Goal: Information Seeking & Learning: Learn about a topic

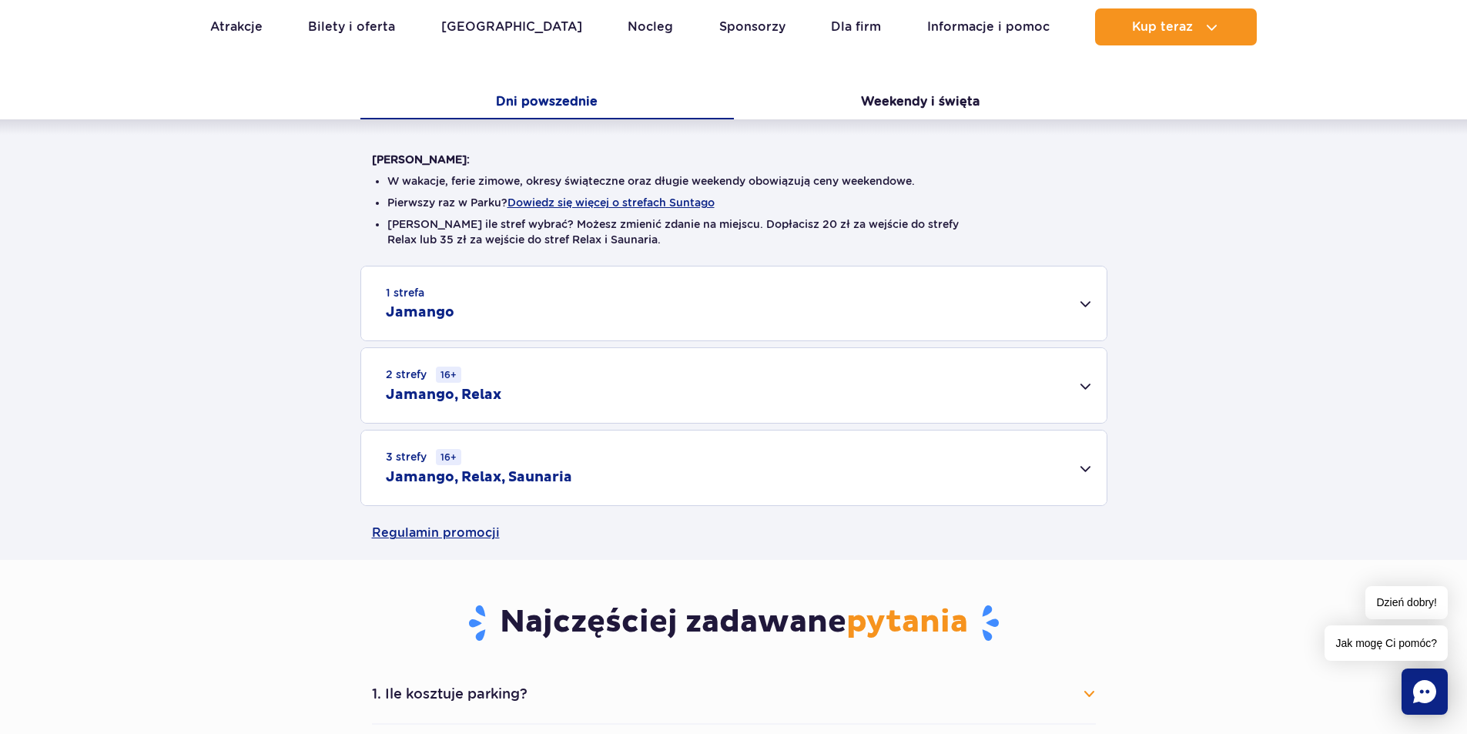
scroll to position [308, 0]
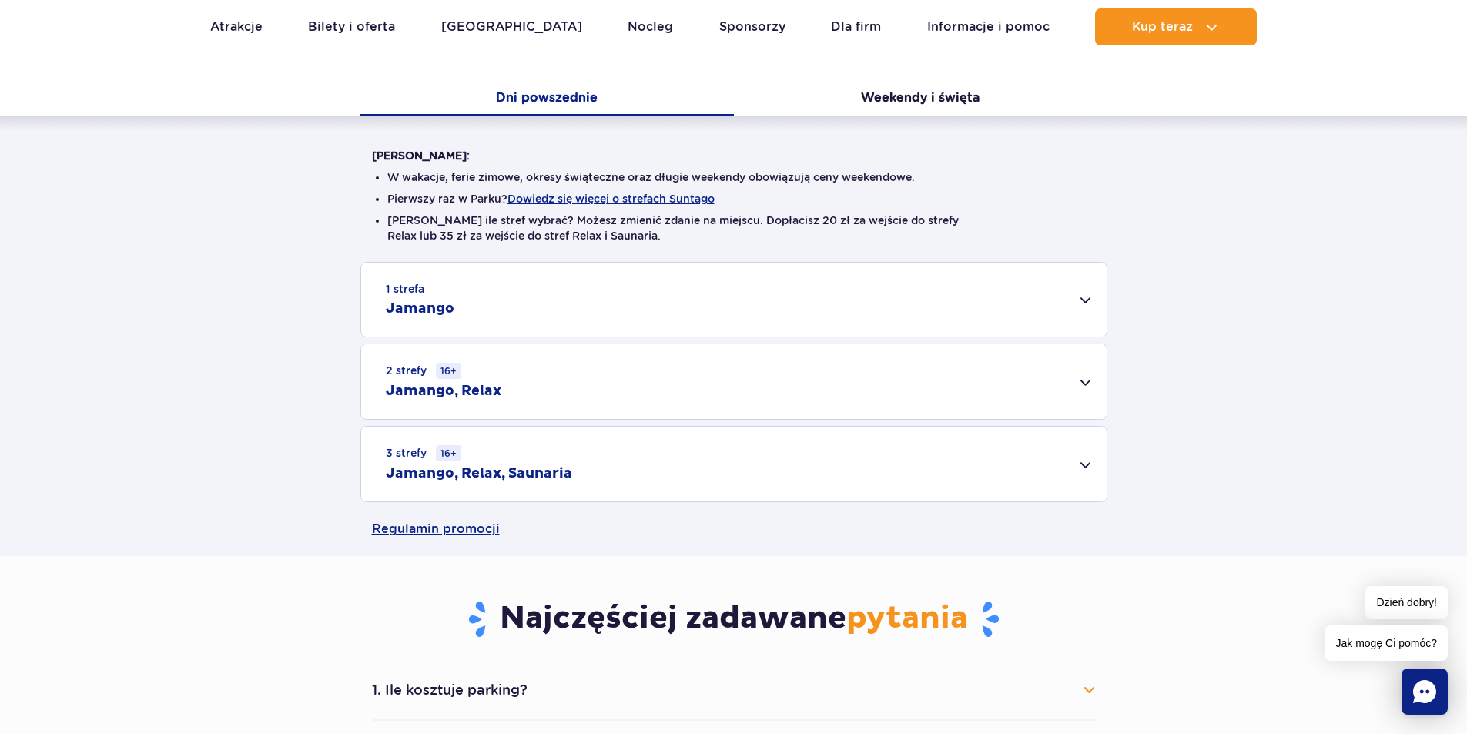
click at [1084, 387] on div "2 strefy 16+ Jamango, Relax" at bounding box center [733, 381] width 745 height 75
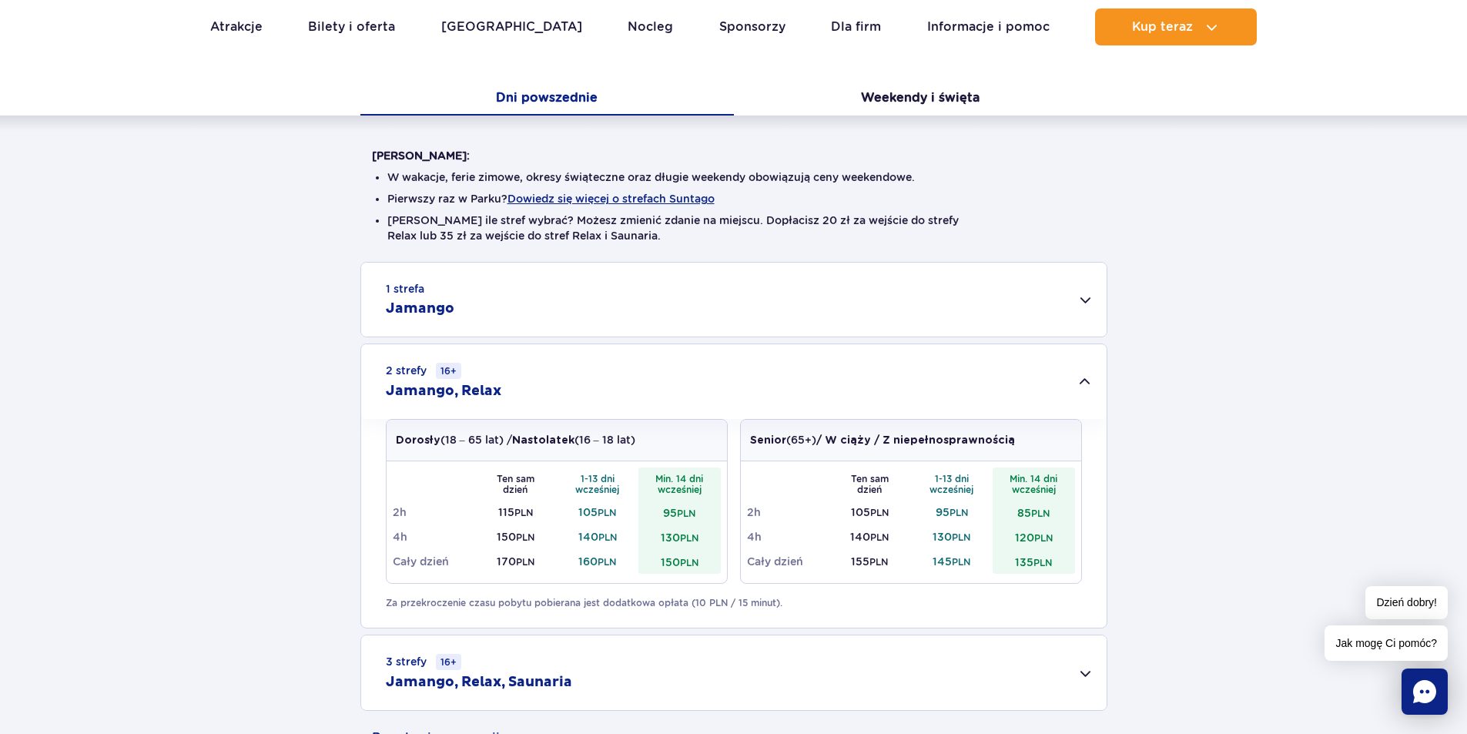
click at [1093, 300] on div "1 strefa Jamango" at bounding box center [733, 300] width 745 height 74
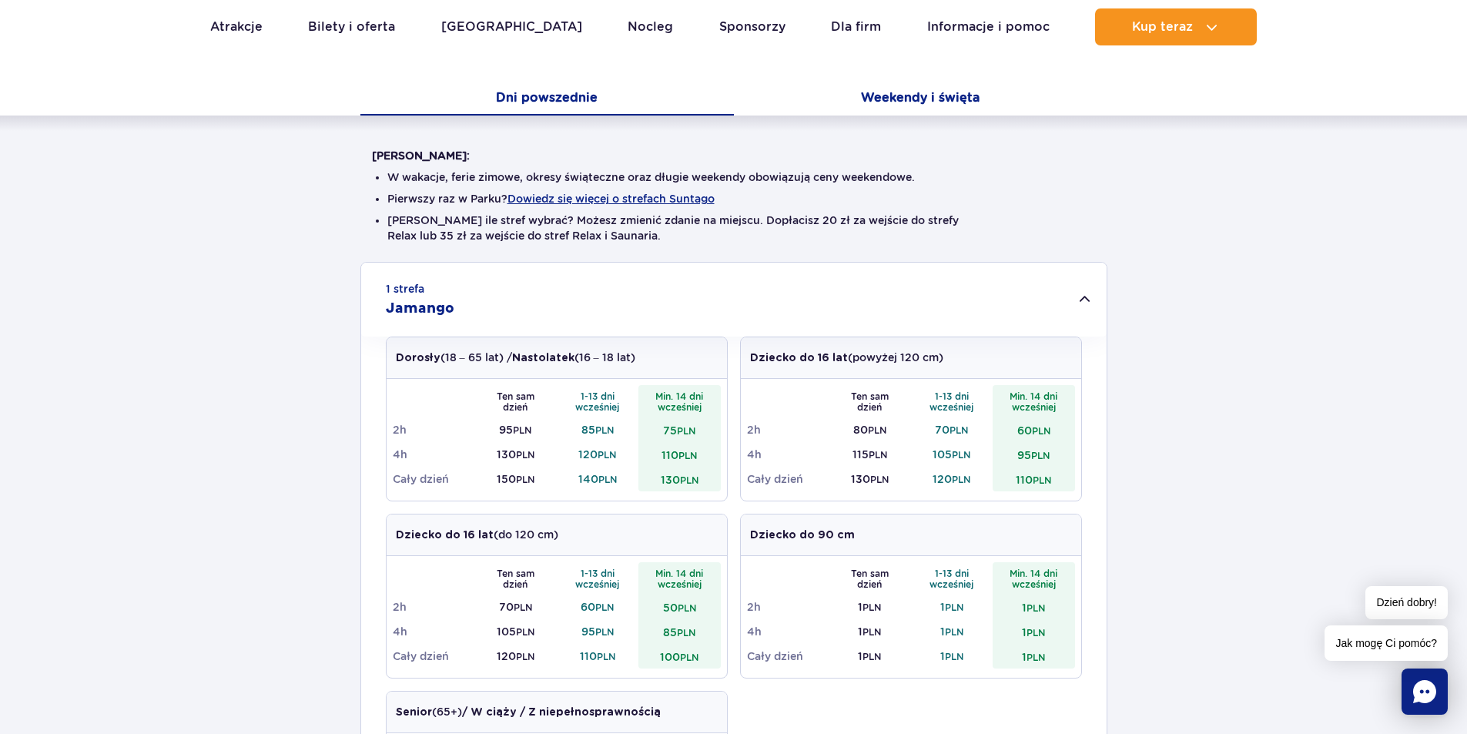
click at [927, 99] on button "Weekendy i święta" at bounding box center [920, 99] width 373 height 32
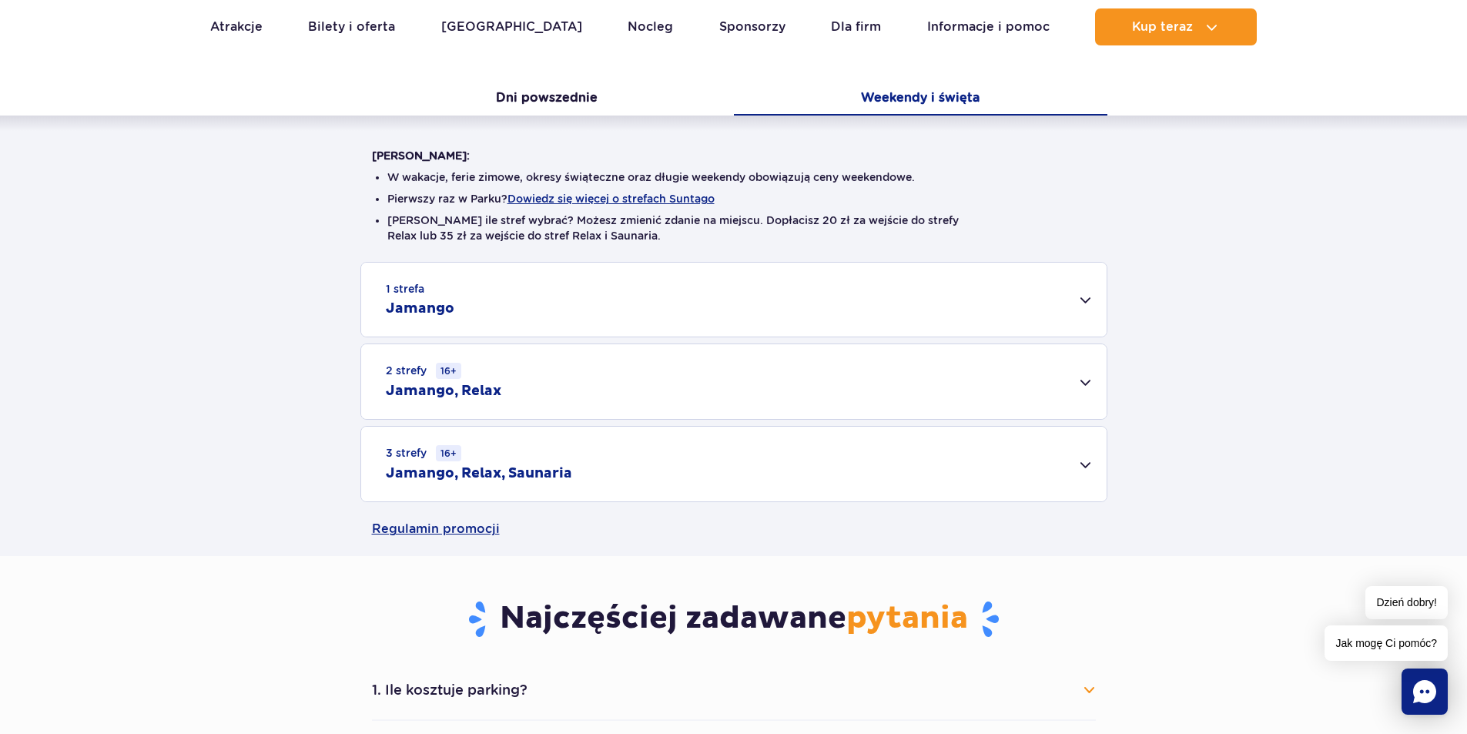
click at [1056, 306] on div "1 strefa Jamango" at bounding box center [733, 300] width 745 height 74
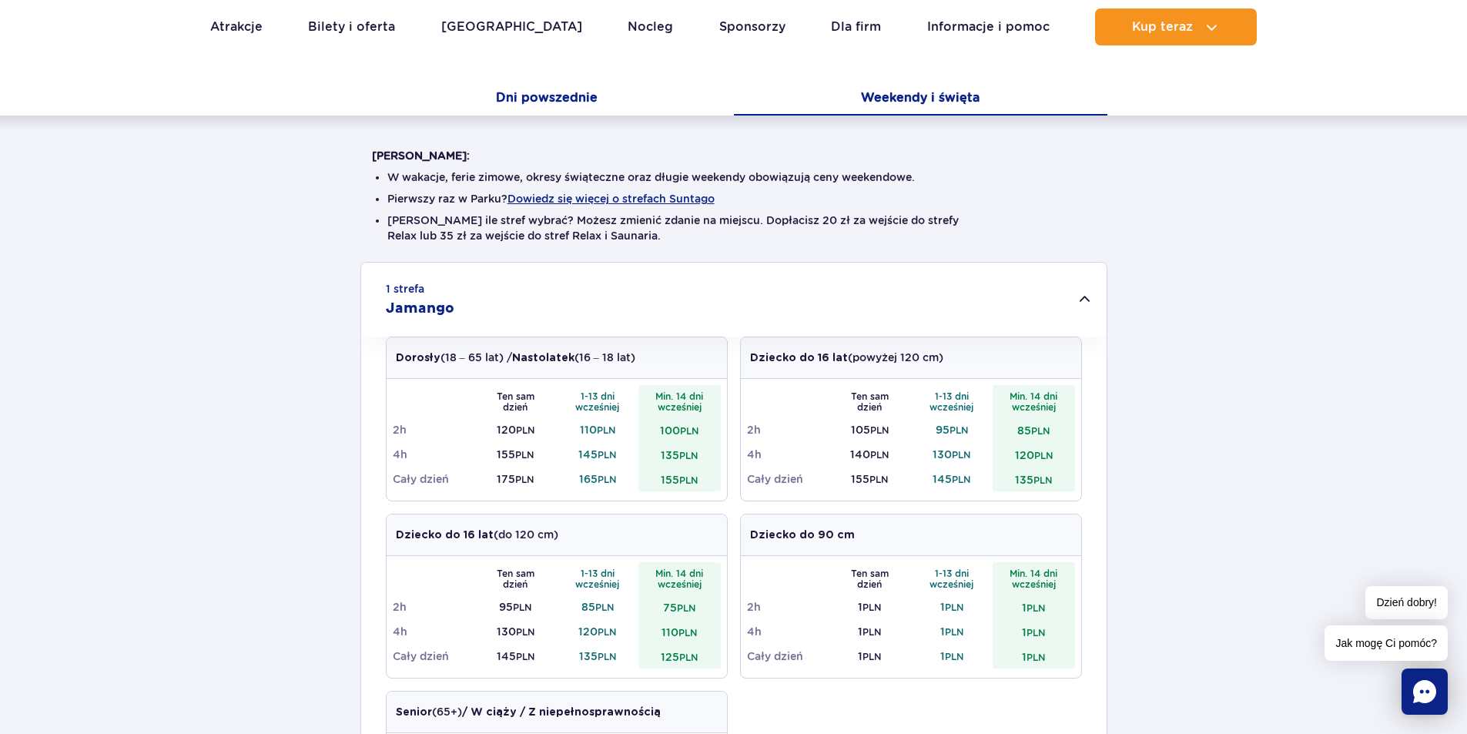
click at [640, 109] on button "Dni powszednie" at bounding box center [546, 99] width 373 height 32
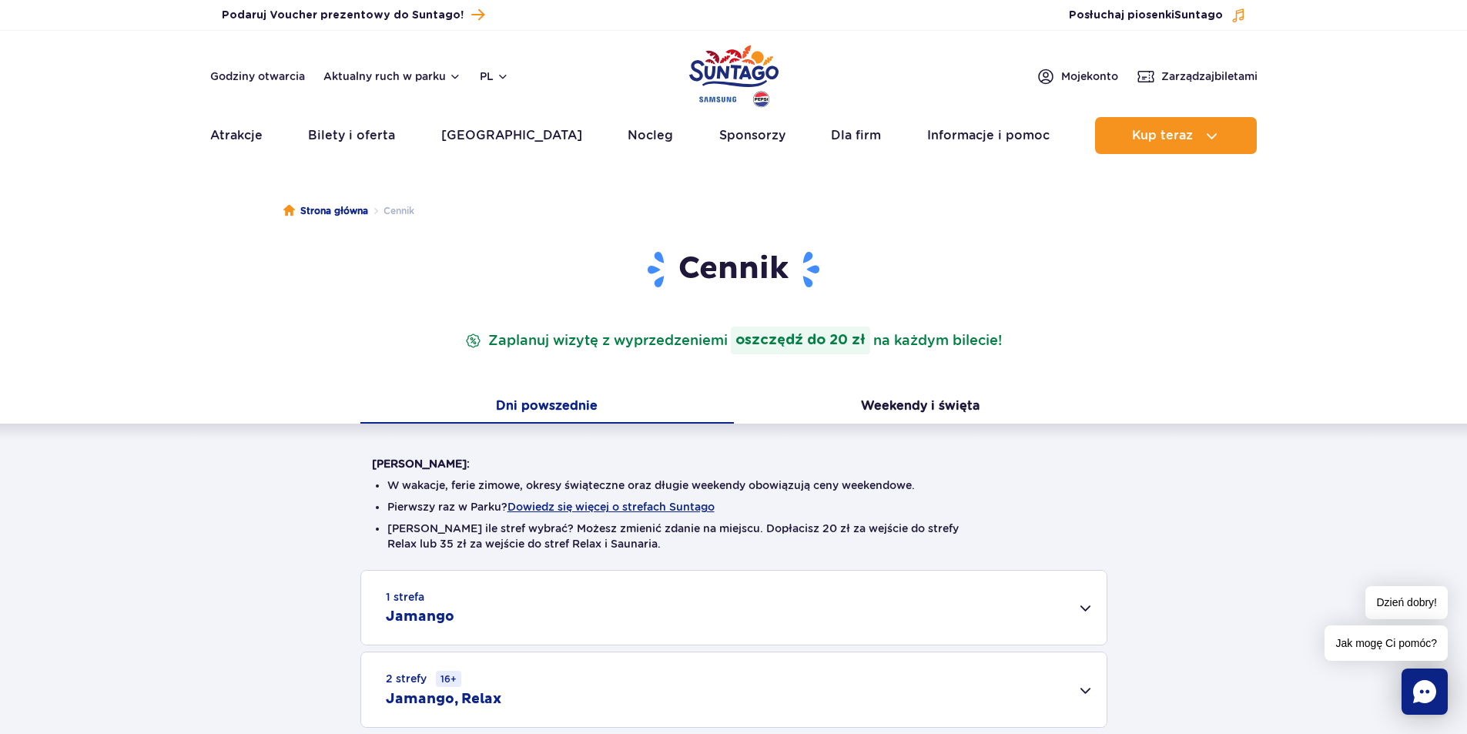
click at [1270, 492] on div "Warto wiedzieć: W wakacje, ferie zimowe, okresy świąteczne oraz długie weekendy…" at bounding box center [733, 616] width 1467 height 387
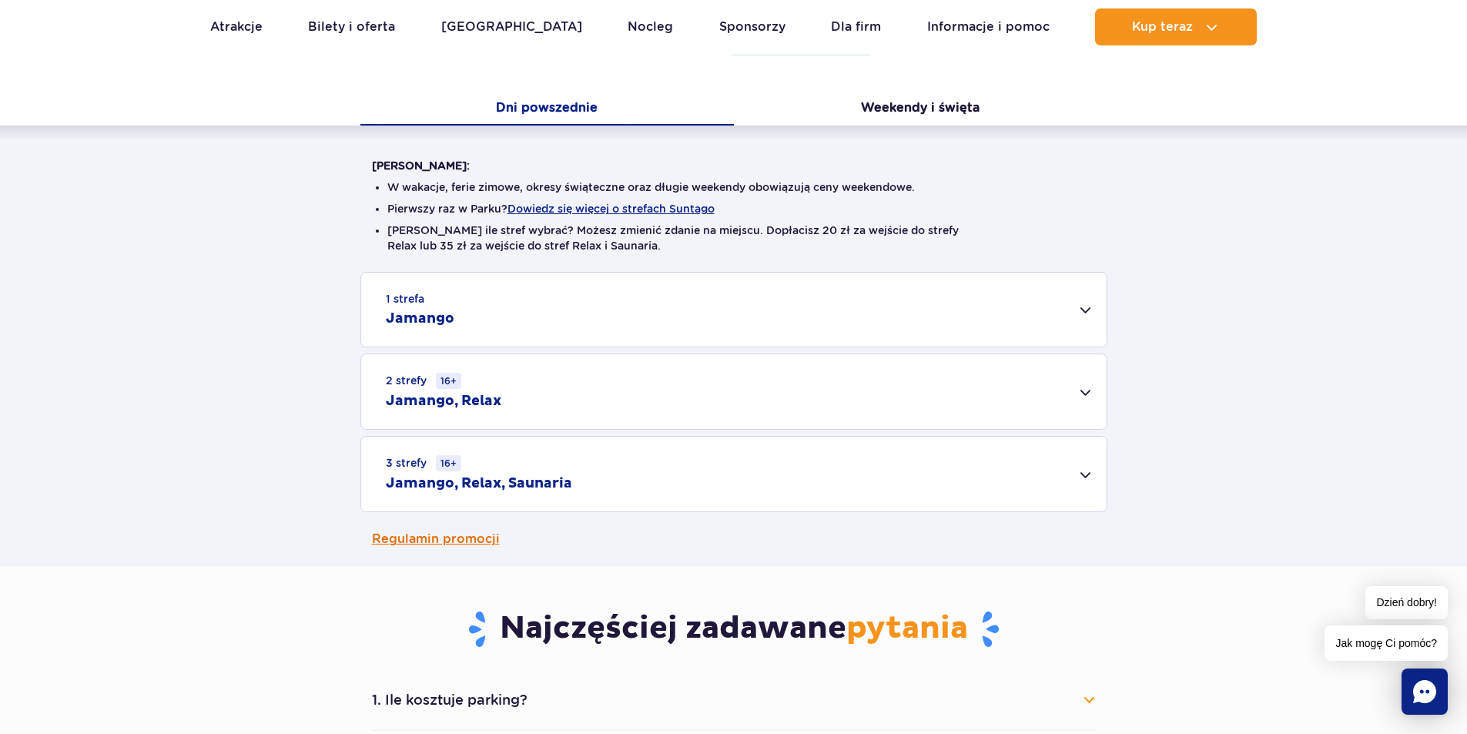
scroll to position [385, 0]
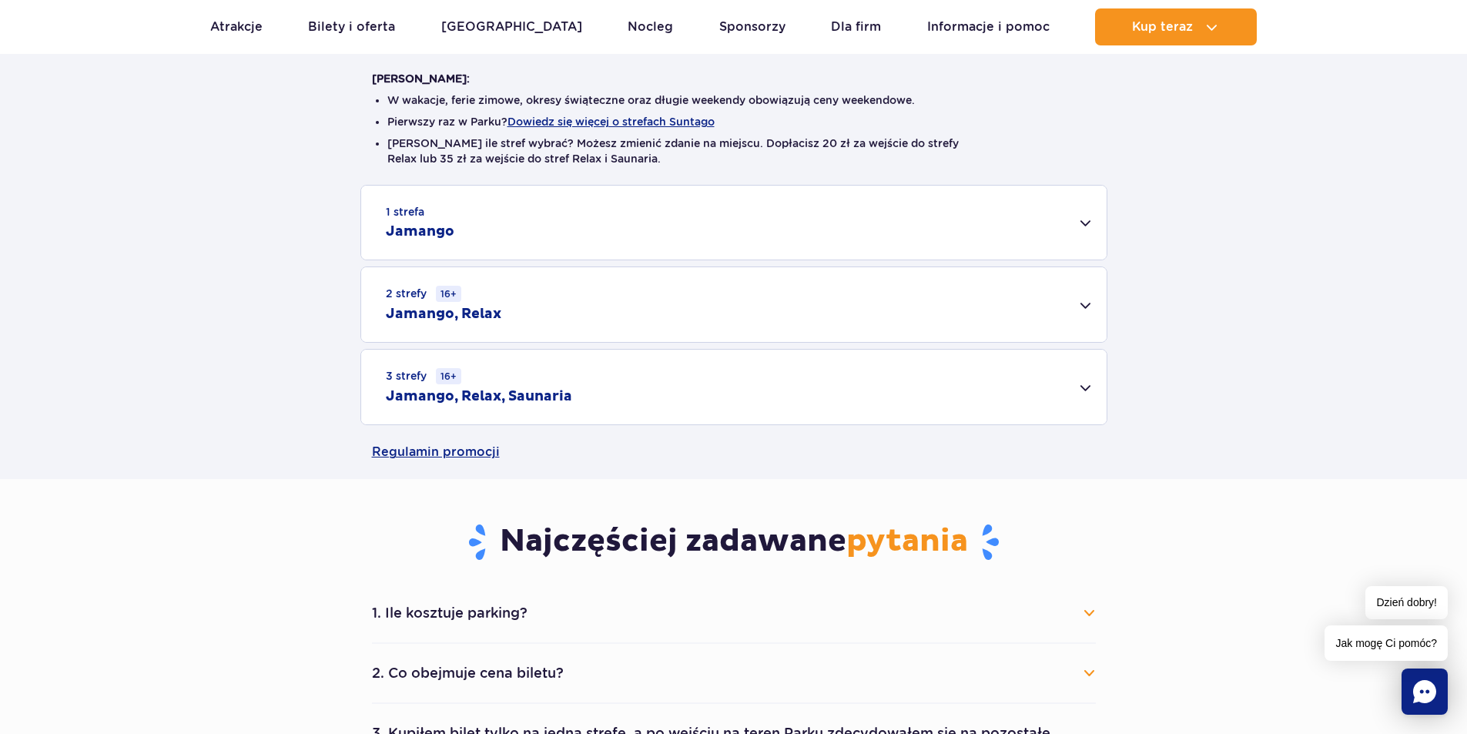
click at [1092, 219] on div "1 strefa Jamango" at bounding box center [733, 223] width 745 height 74
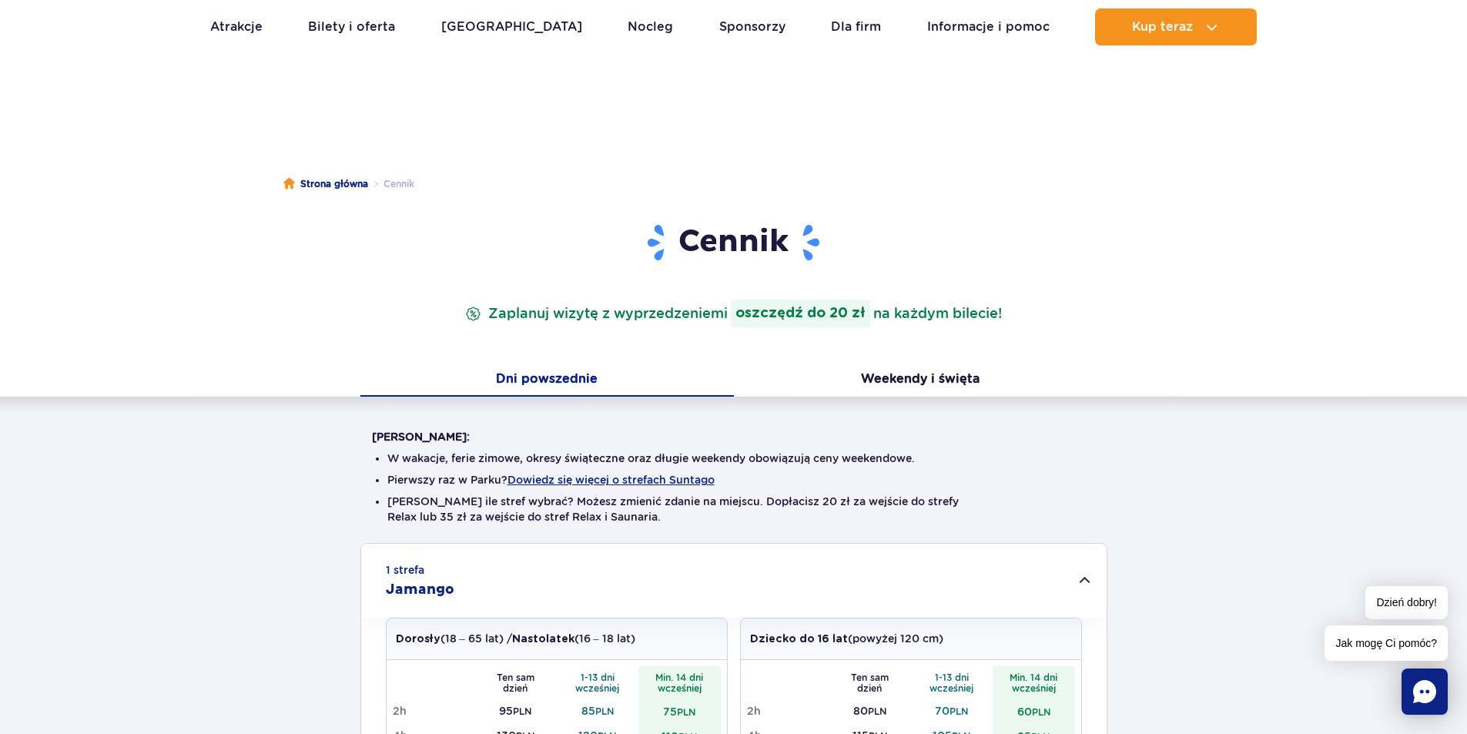
scroll to position [0, 0]
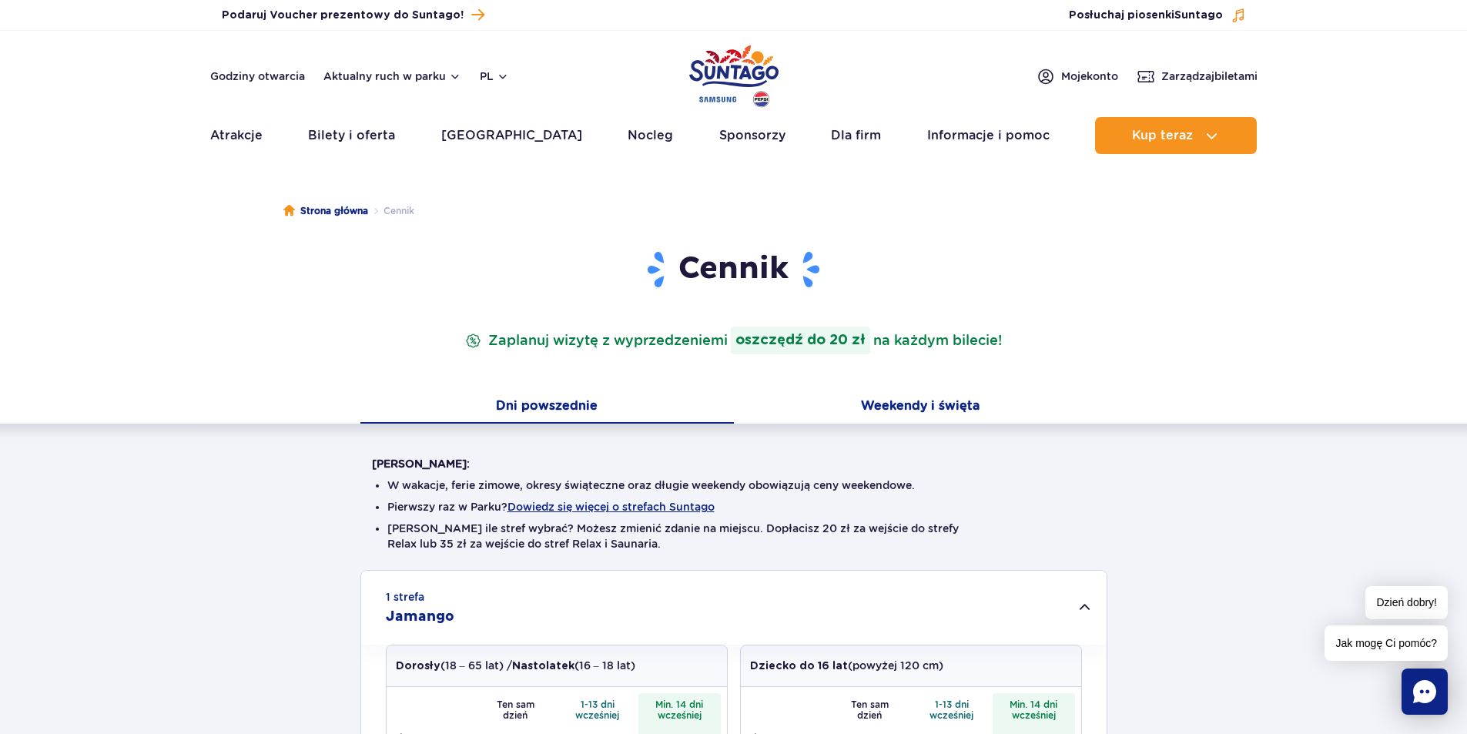
click at [960, 410] on button "Weekendy i święta" at bounding box center [920, 407] width 373 height 32
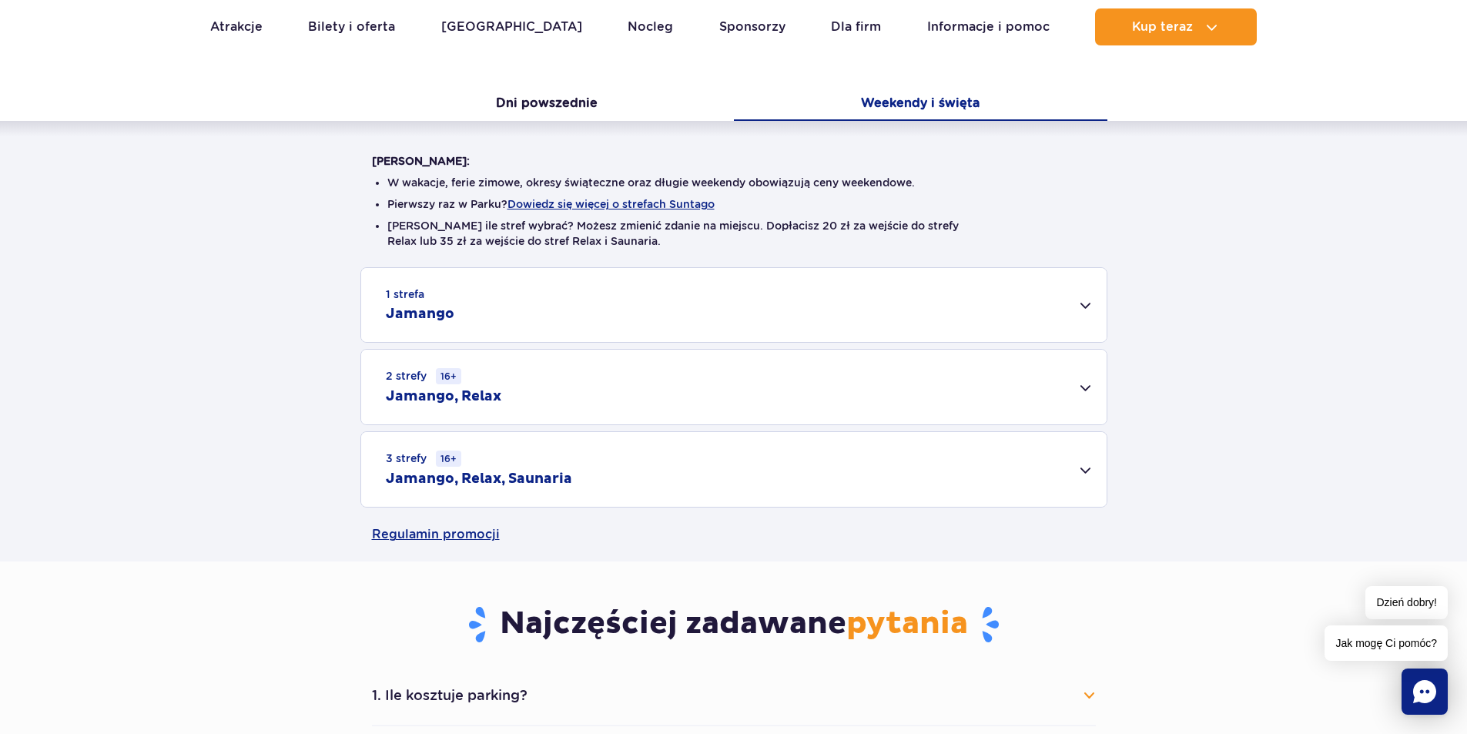
scroll to position [308, 0]
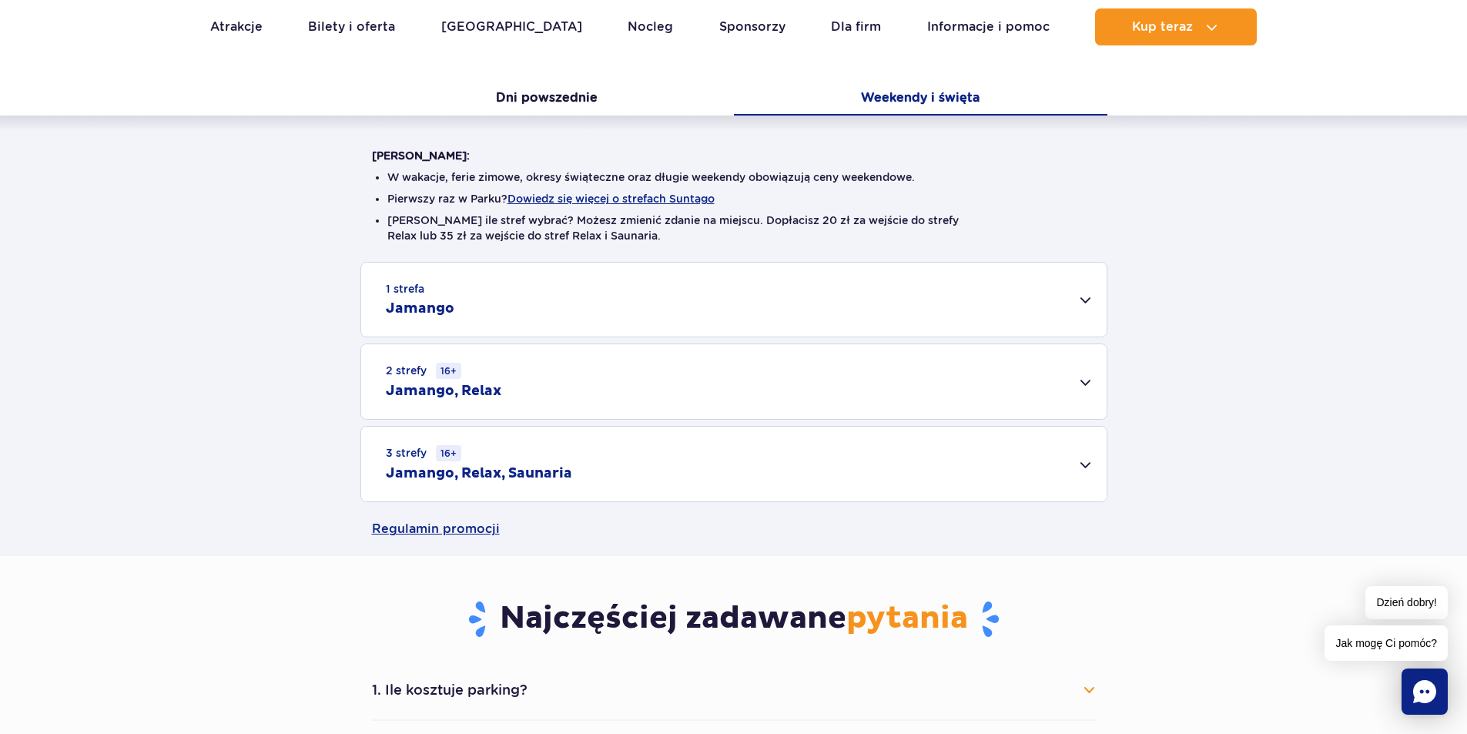
click at [1073, 302] on div "1 strefa Jamango" at bounding box center [733, 300] width 745 height 74
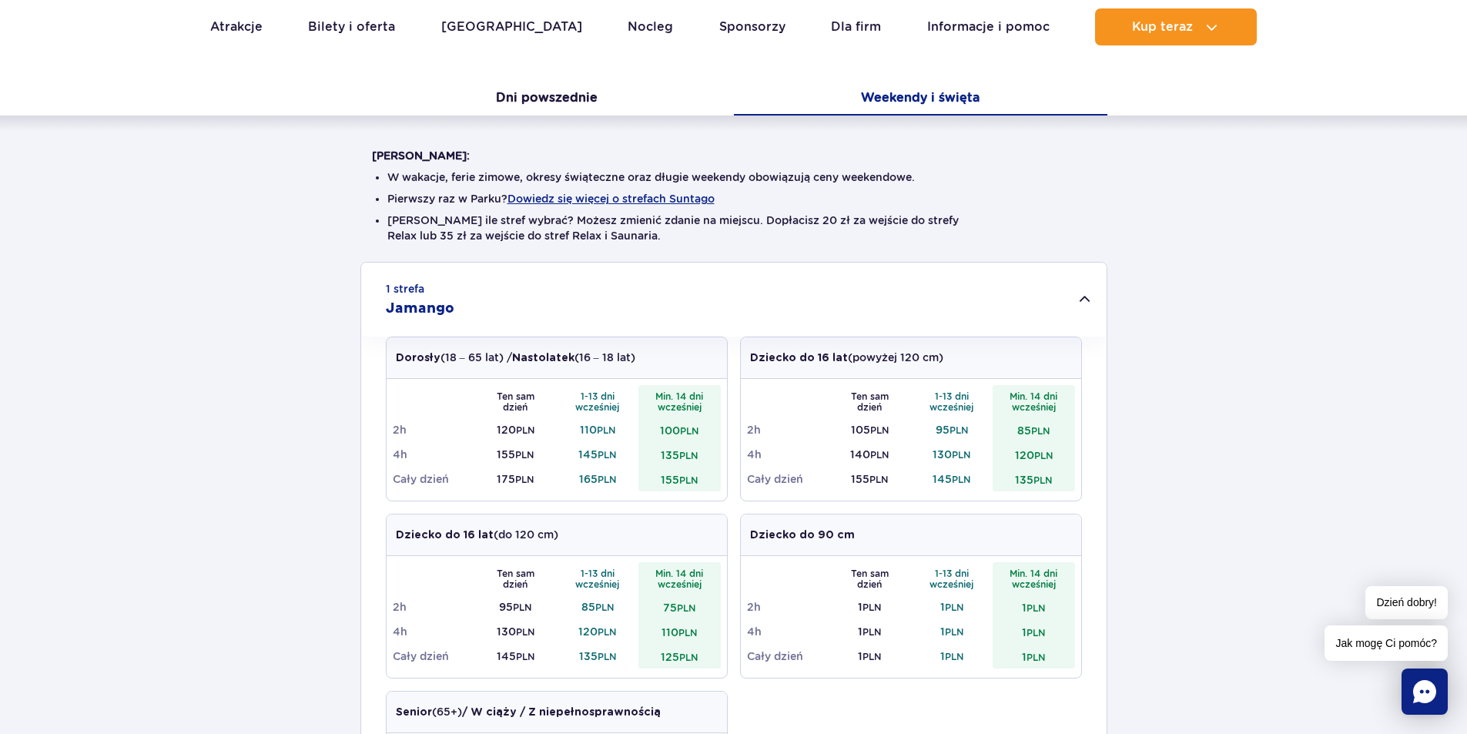
drag, startPoint x: 544, startPoint y: 390, endPoint x: 554, endPoint y: 392, distance: 10.1
click at [554, 392] on th "Ten sam dzień" at bounding box center [515, 401] width 82 height 32
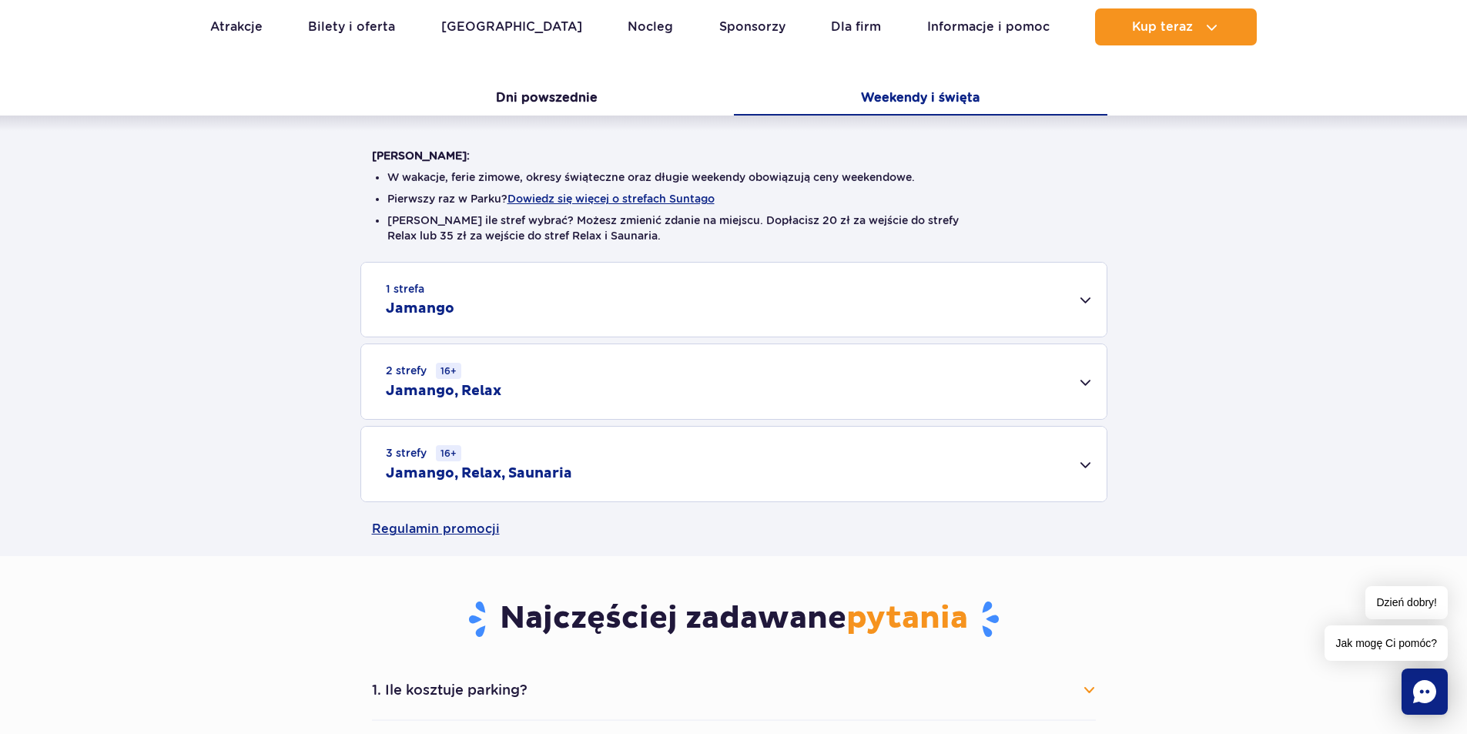
click at [1078, 316] on div "1 strefa Jamango" at bounding box center [733, 300] width 745 height 74
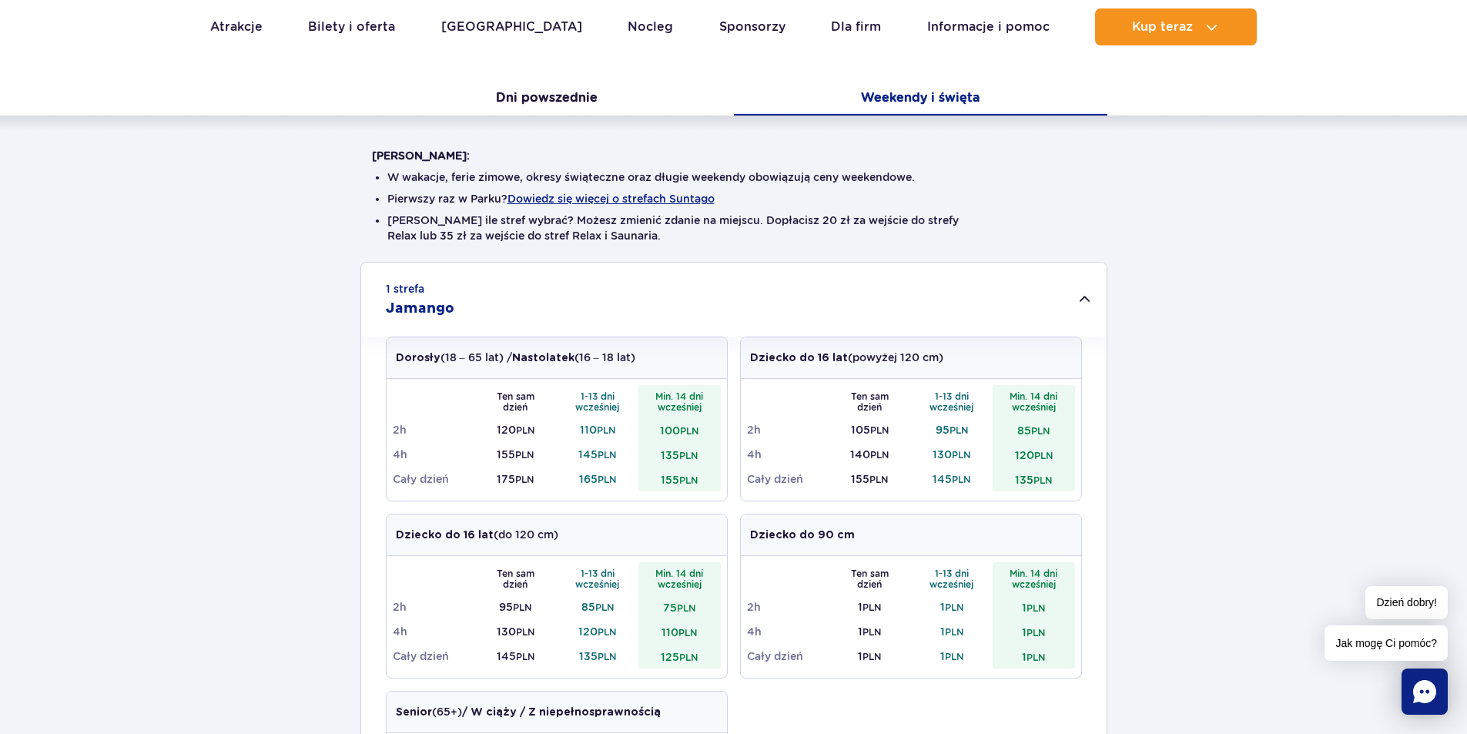
click at [966, 470] on td "145 PLN" at bounding box center [952, 479] width 82 height 25
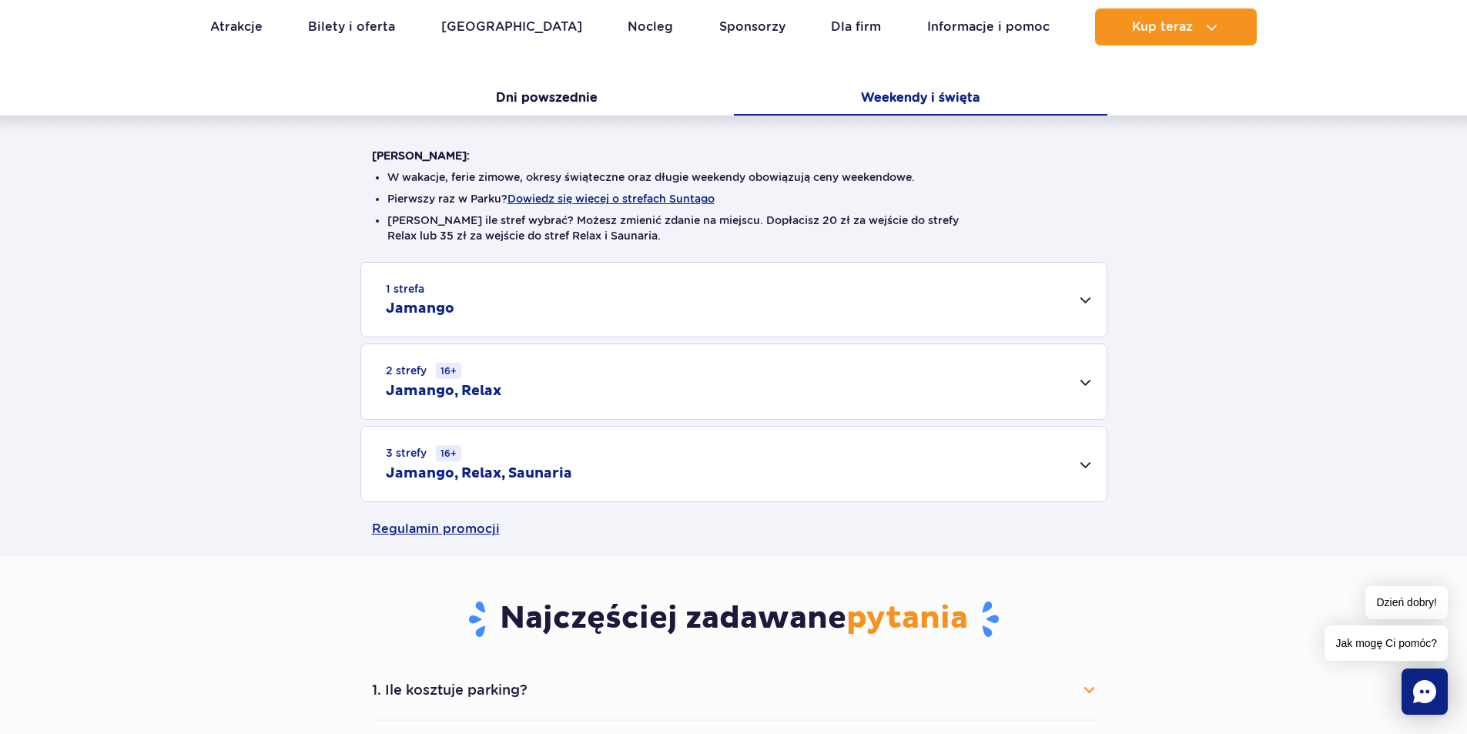
click at [1084, 303] on div "1 strefa Jamango" at bounding box center [733, 300] width 745 height 74
